Goal: Find specific page/section: Find specific page/section

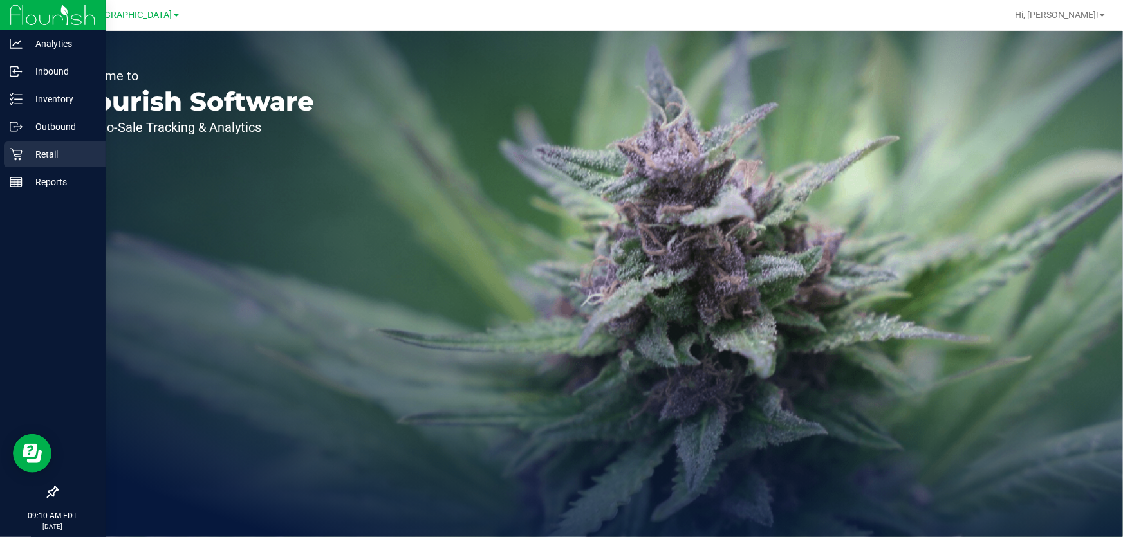
click at [33, 162] on div "Retail" at bounding box center [55, 155] width 102 height 26
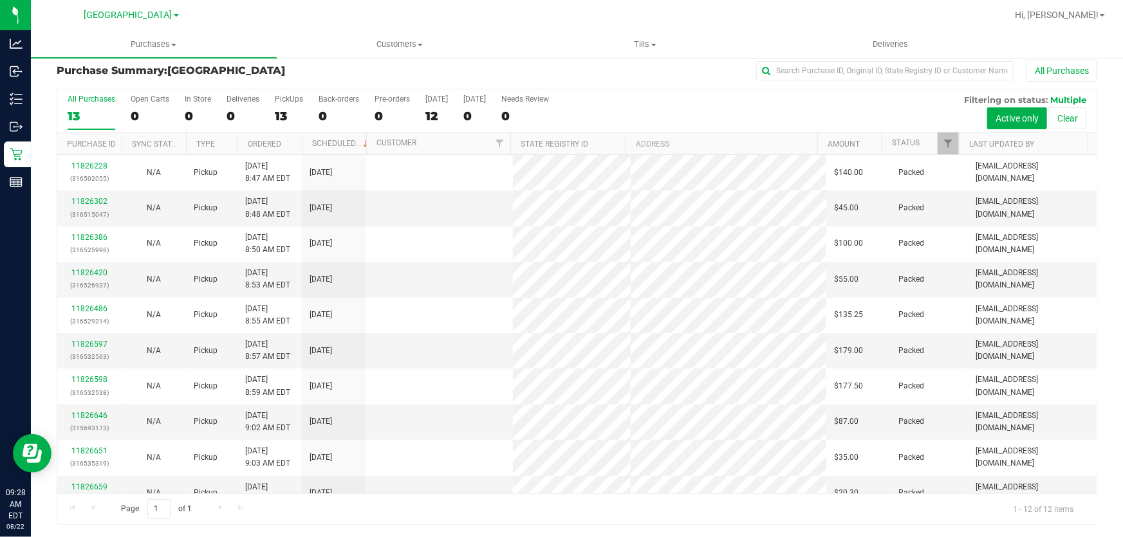
scroll to position [88, 0]
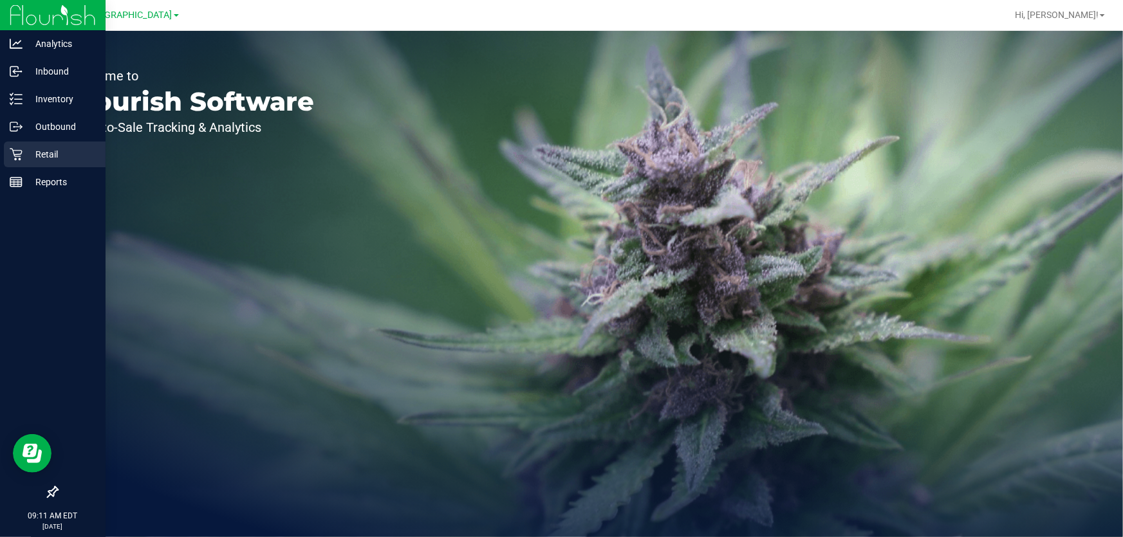
click at [32, 154] on p "Retail" at bounding box center [61, 154] width 77 height 15
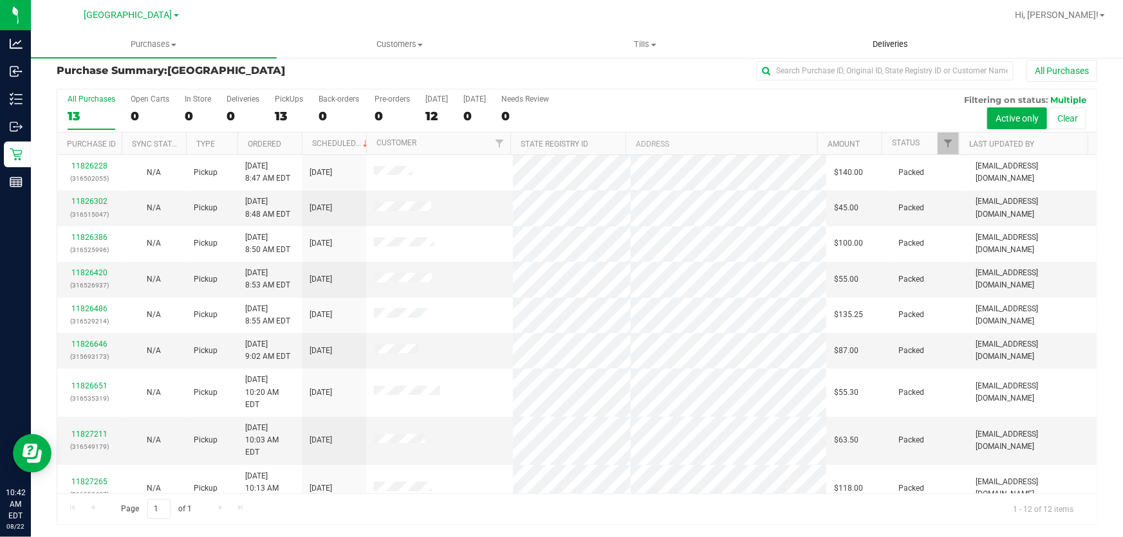
click at [791, 47] on uib-tab-heading "Deliveries" at bounding box center [890, 45] width 245 height 26
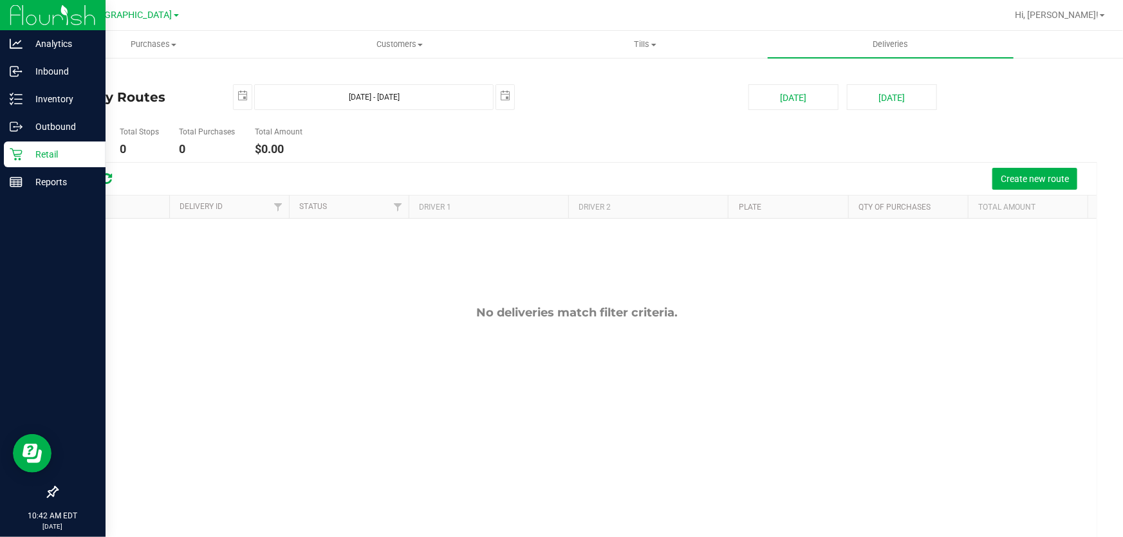
click at [15, 152] on icon at bounding box center [16, 154] width 13 height 13
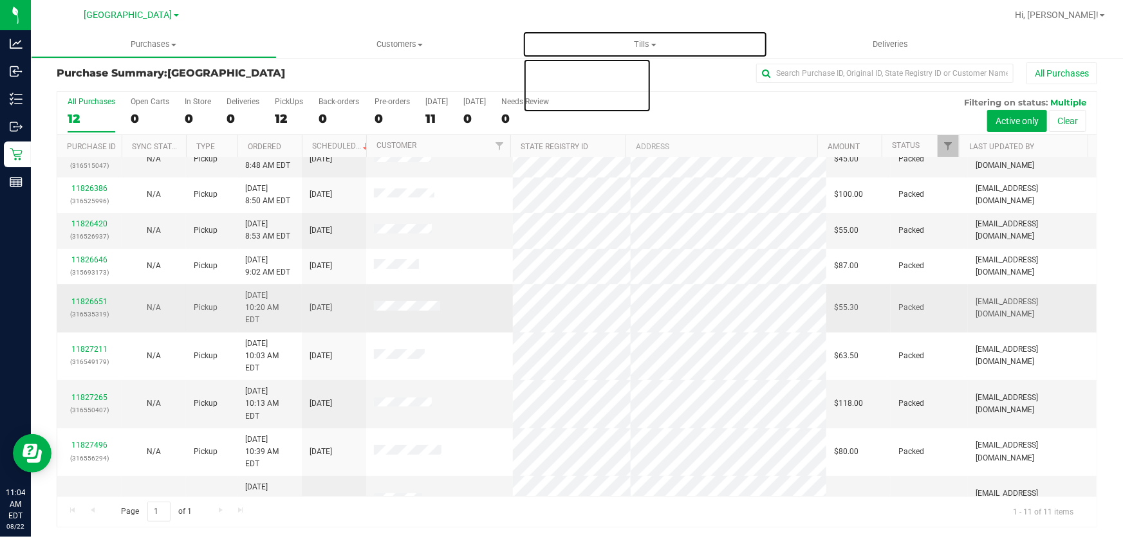
scroll to position [10, 0]
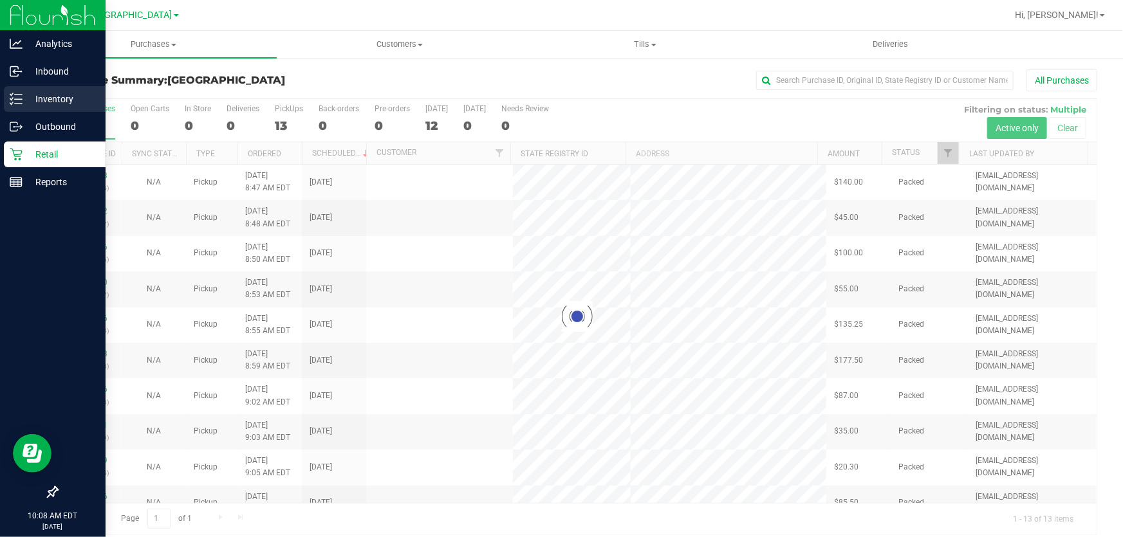
scroll to position [10, 0]
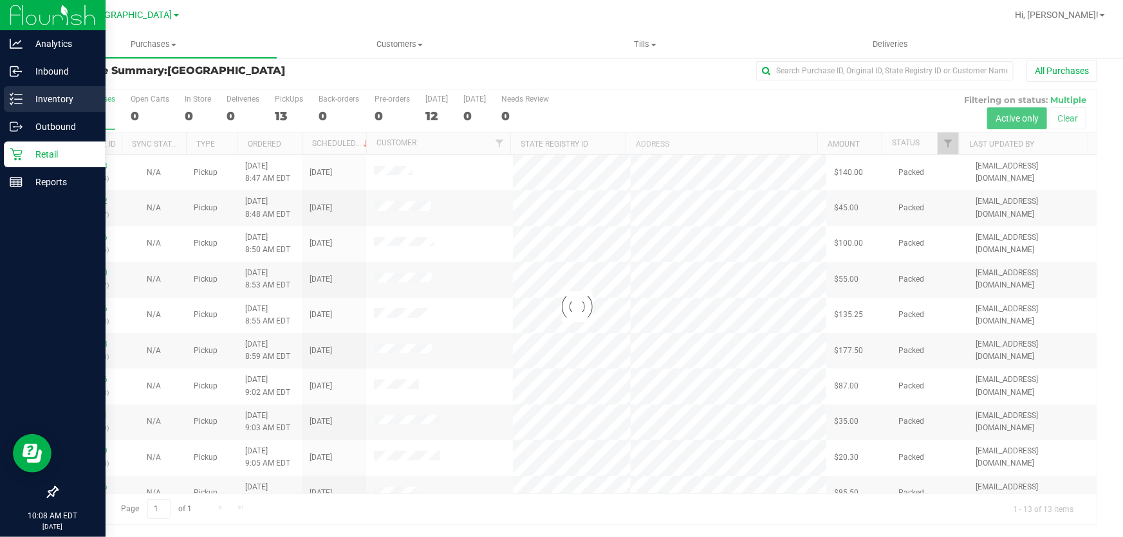
click at [34, 98] on p "Inventory" at bounding box center [61, 98] width 77 height 15
click at [44, 98] on p "Inventory" at bounding box center [61, 98] width 77 height 15
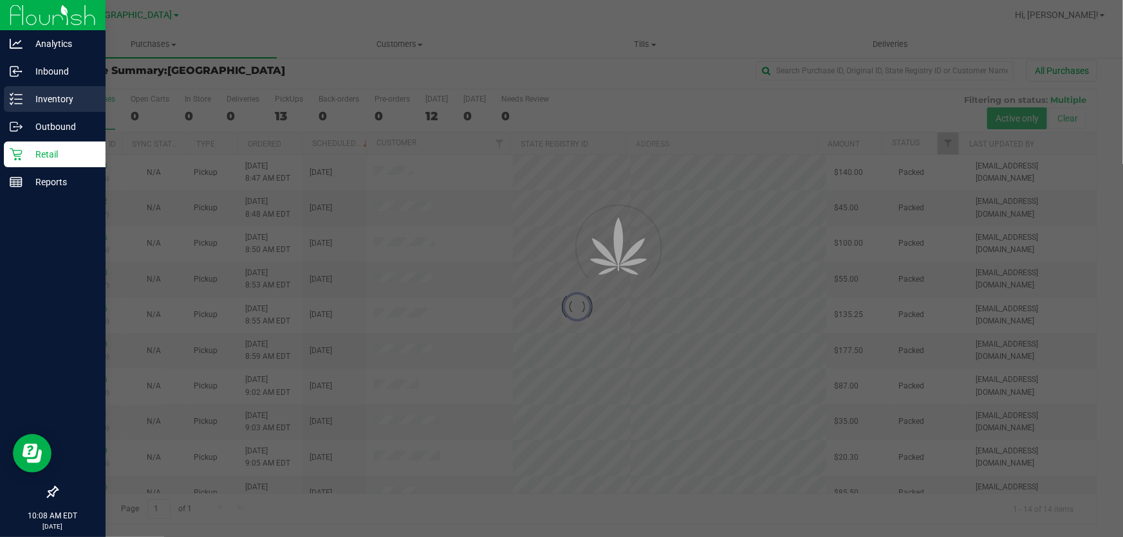
click at [44, 98] on p "Inventory" at bounding box center [61, 98] width 77 height 15
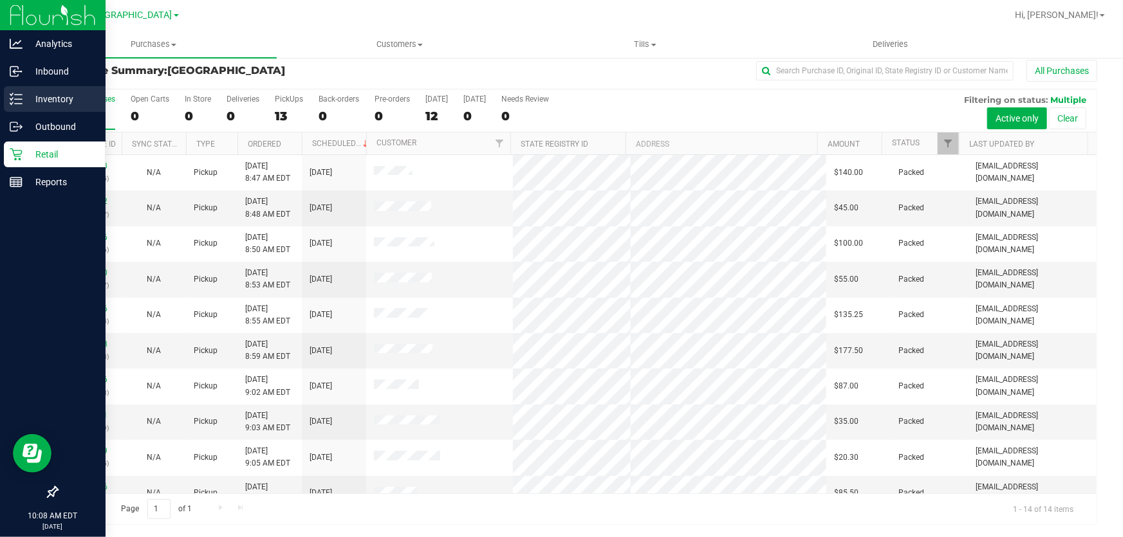
click at [62, 99] on p "Inventory" at bounding box center [61, 98] width 77 height 15
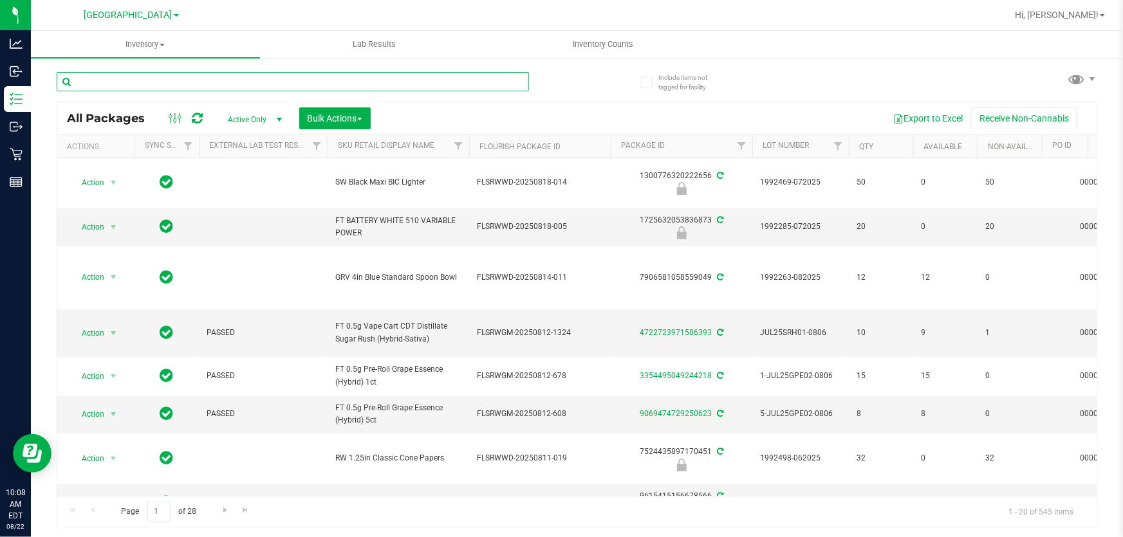
click at [129, 83] on input "text" at bounding box center [293, 81] width 472 height 19
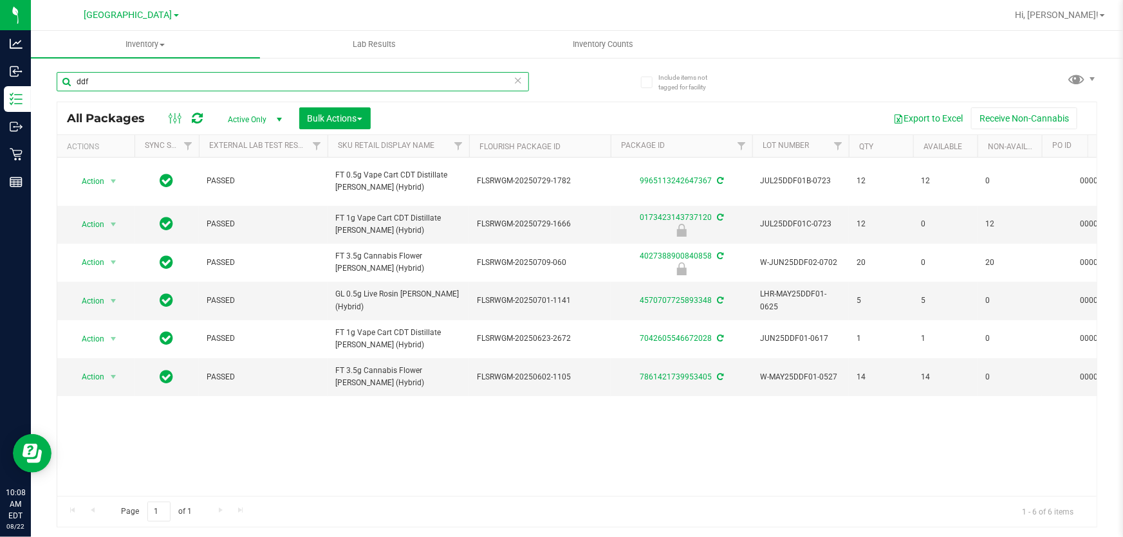
type input "ddf"
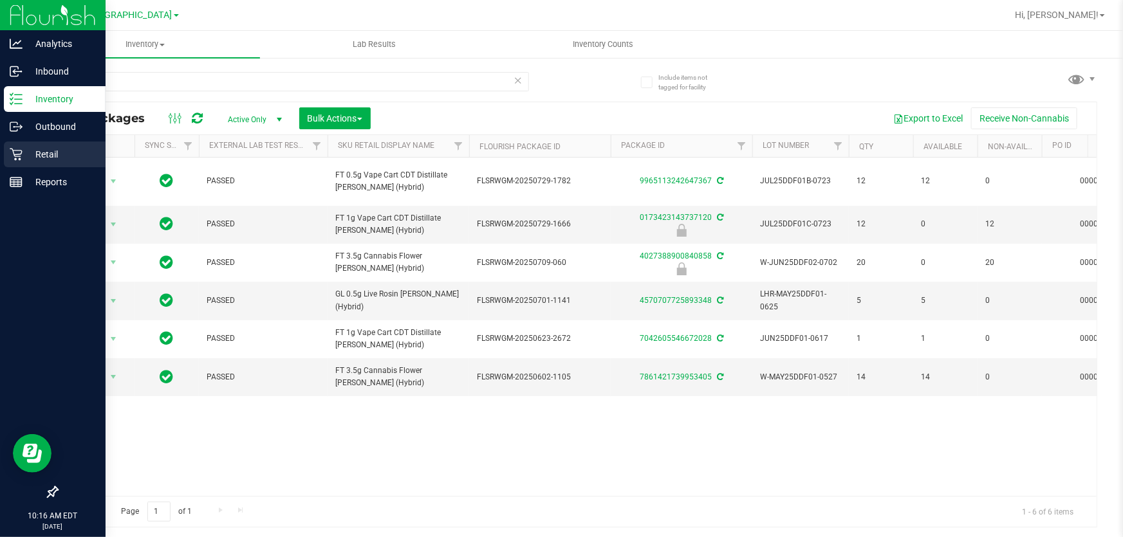
click at [30, 160] on p "Retail" at bounding box center [61, 154] width 77 height 15
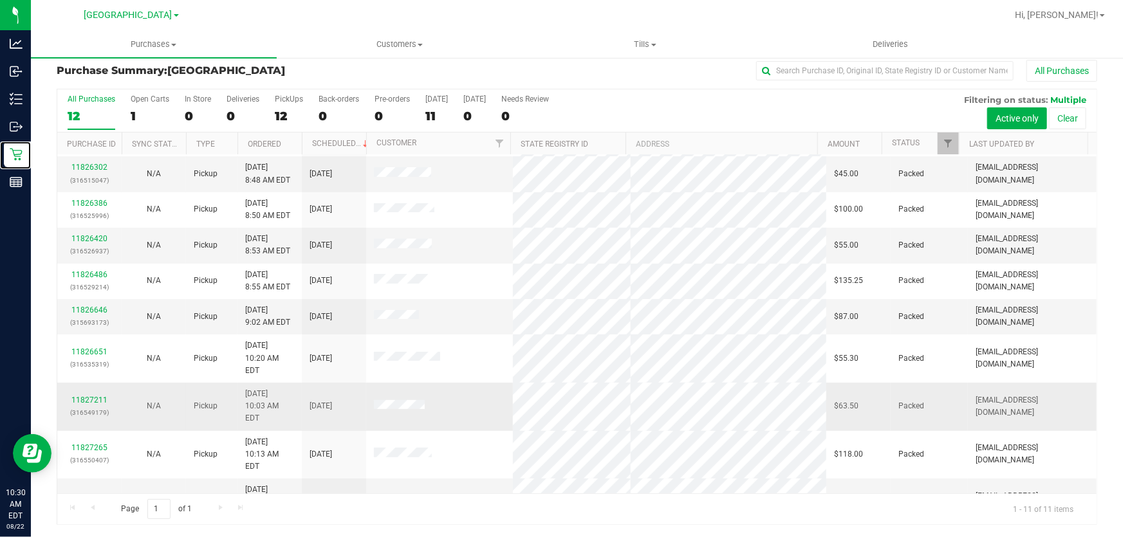
scroll to position [51, 0]
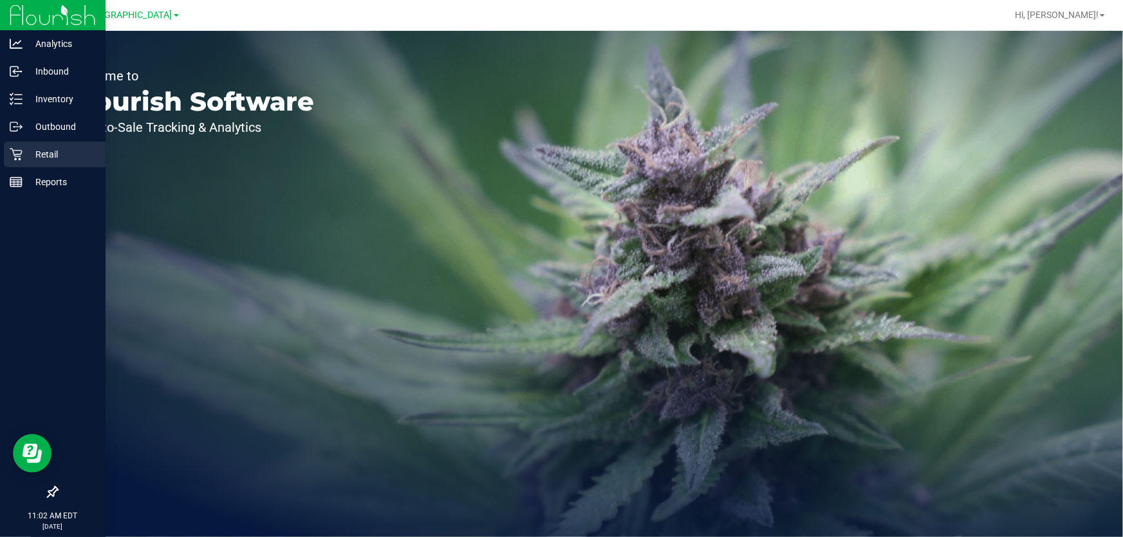
click at [25, 145] on div "Retail" at bounding box center [55, 155] width 102 height 26
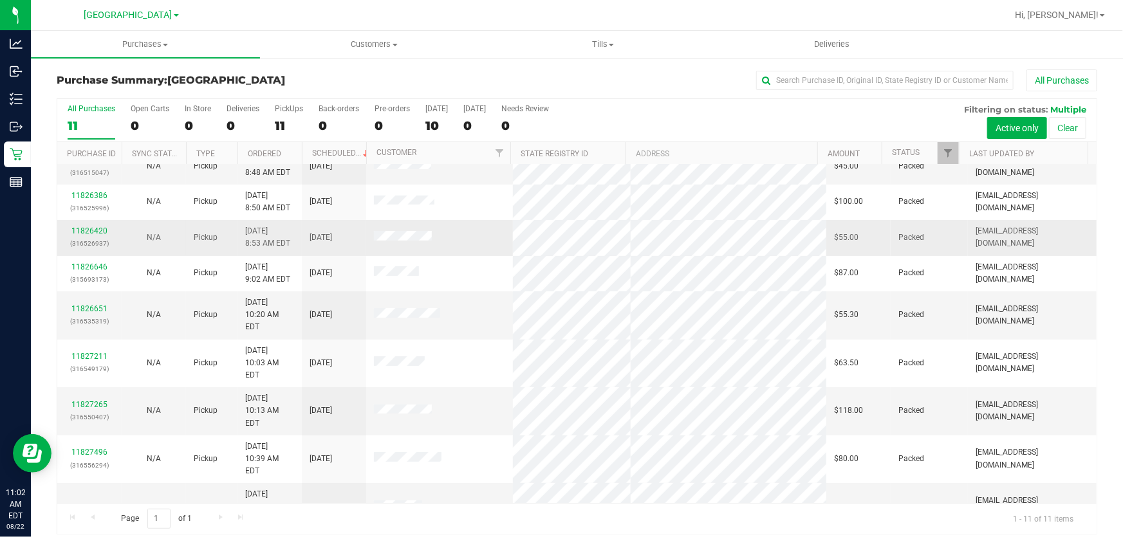
scroll to position [10, 0]
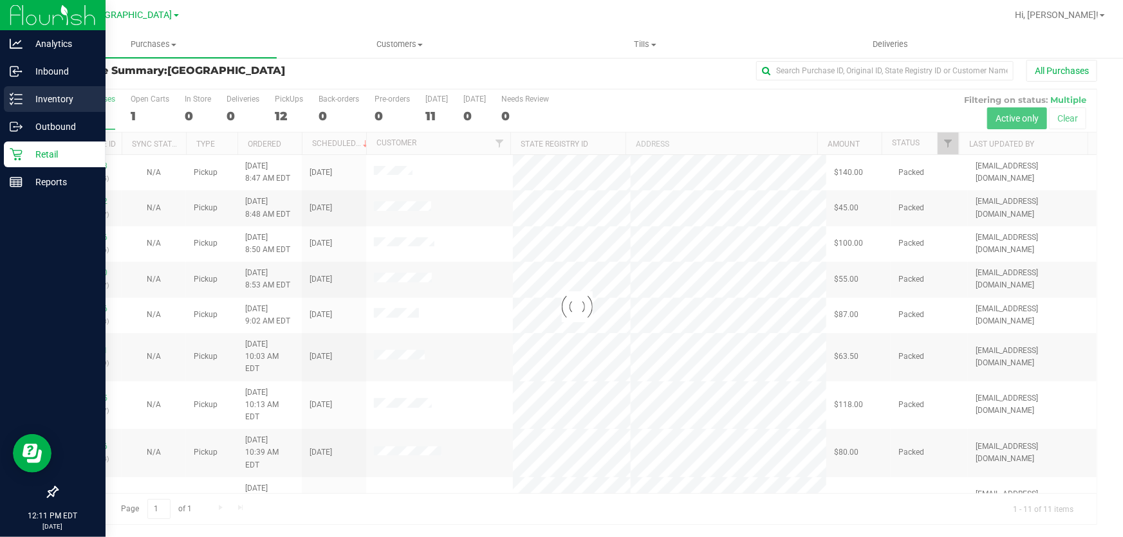
click at [44, 102] on p "Inventory" at bounding box center [61, 98] width 77 height 15
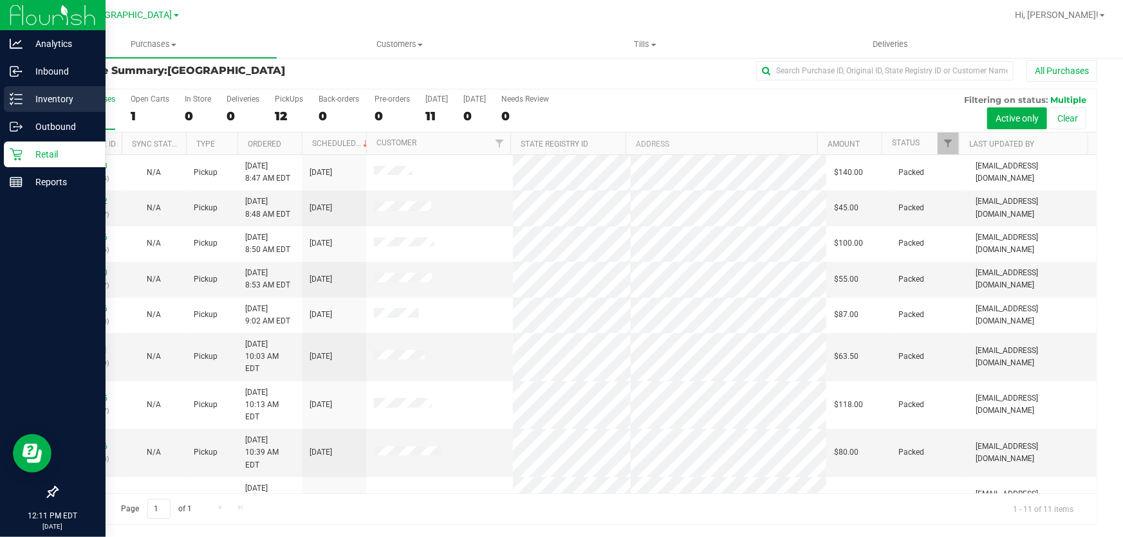
click at [38, 97] on p "Inventory" at bounding box center [61, 98] width 77 height 15
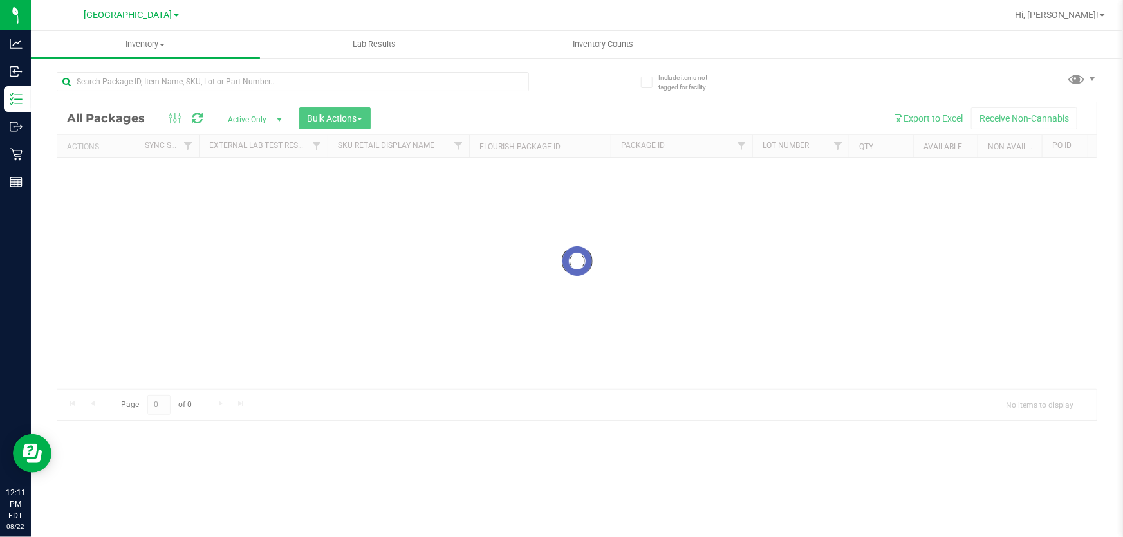
click at [163, 64] on div at bounding box center [317, 80] width 521 height 41
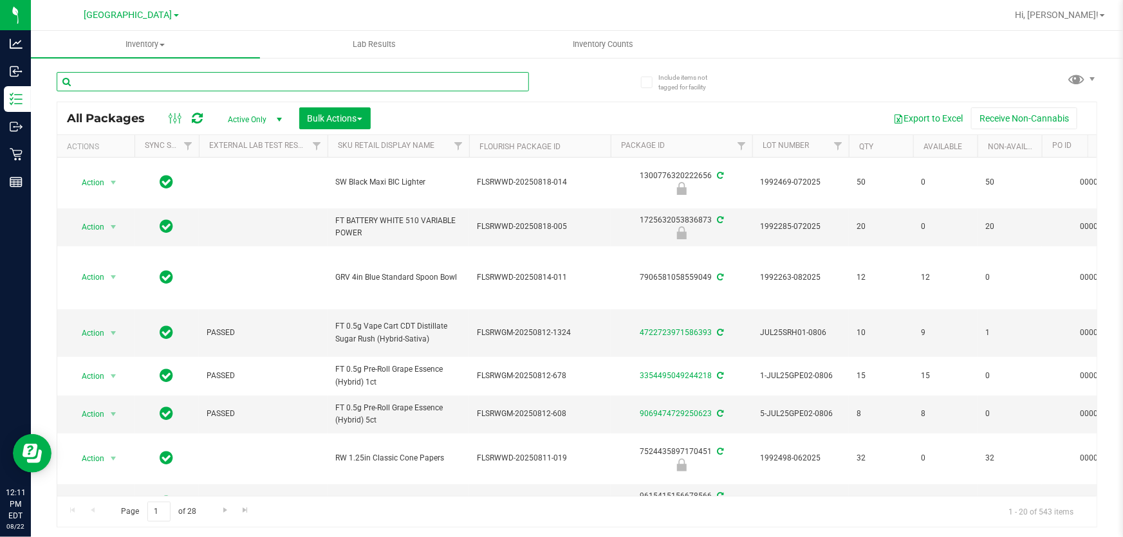
click at [160, 79] on input "text" at bounding box center [293, 81] width 472 height 19
paste input "W-JUN257UP01-0611"
type input "W-JUN257UP01-0611"
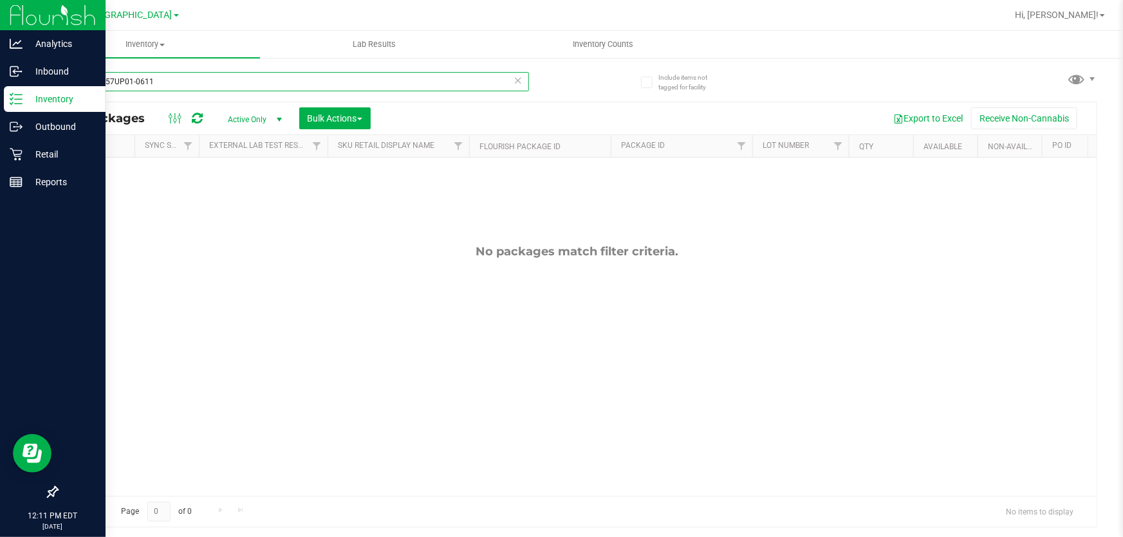
drag, startPoint x: 160, startPoint y: 79, endPoint x: 0, endPoint y: 14, distance: 172.1
click at [0, 14] on div "Analytics Inbound Inventory Outbound Retail Reports 12:11 PM EDT [DATE] 08/22 […" at bounding box center [561, 268] width 1123 height 537
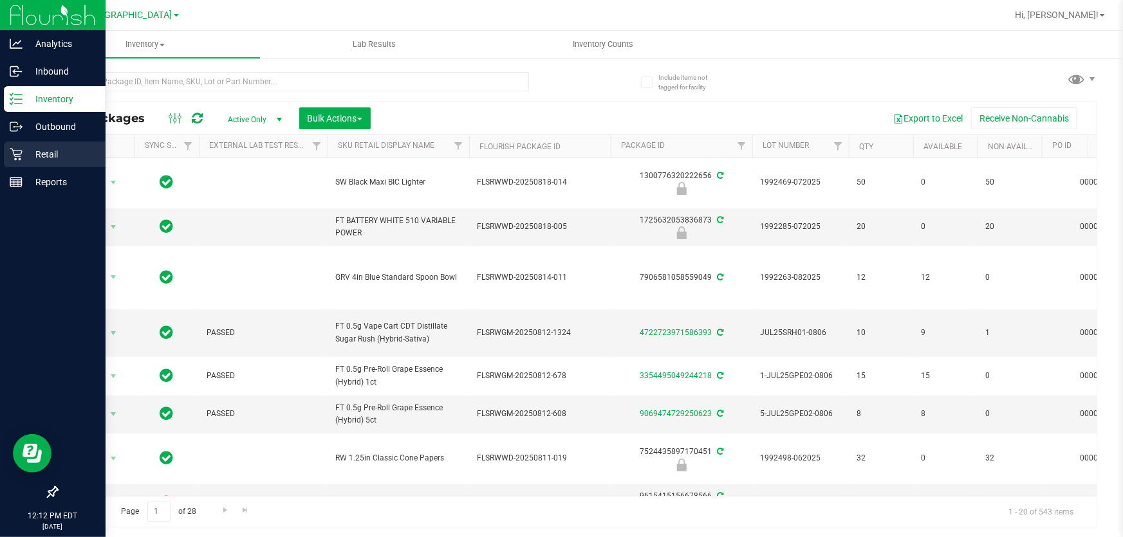
click at [64, 151] on p "Retail" at bounding box center [61, 154] width 77 height 15
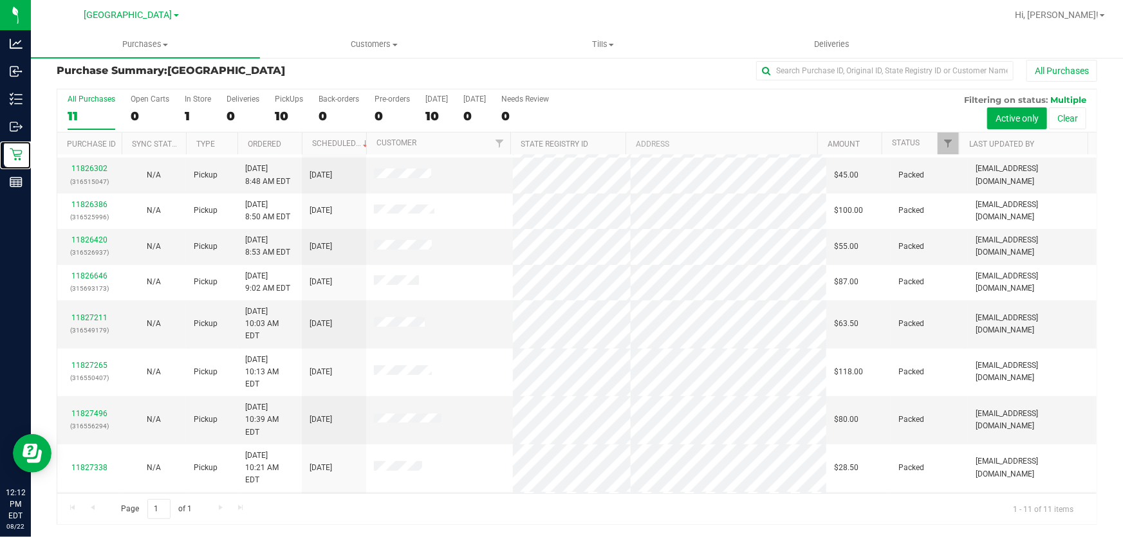
scroll to position [51, 0]
